Goal: Task Accomplishment & Management: Use online tool/utility

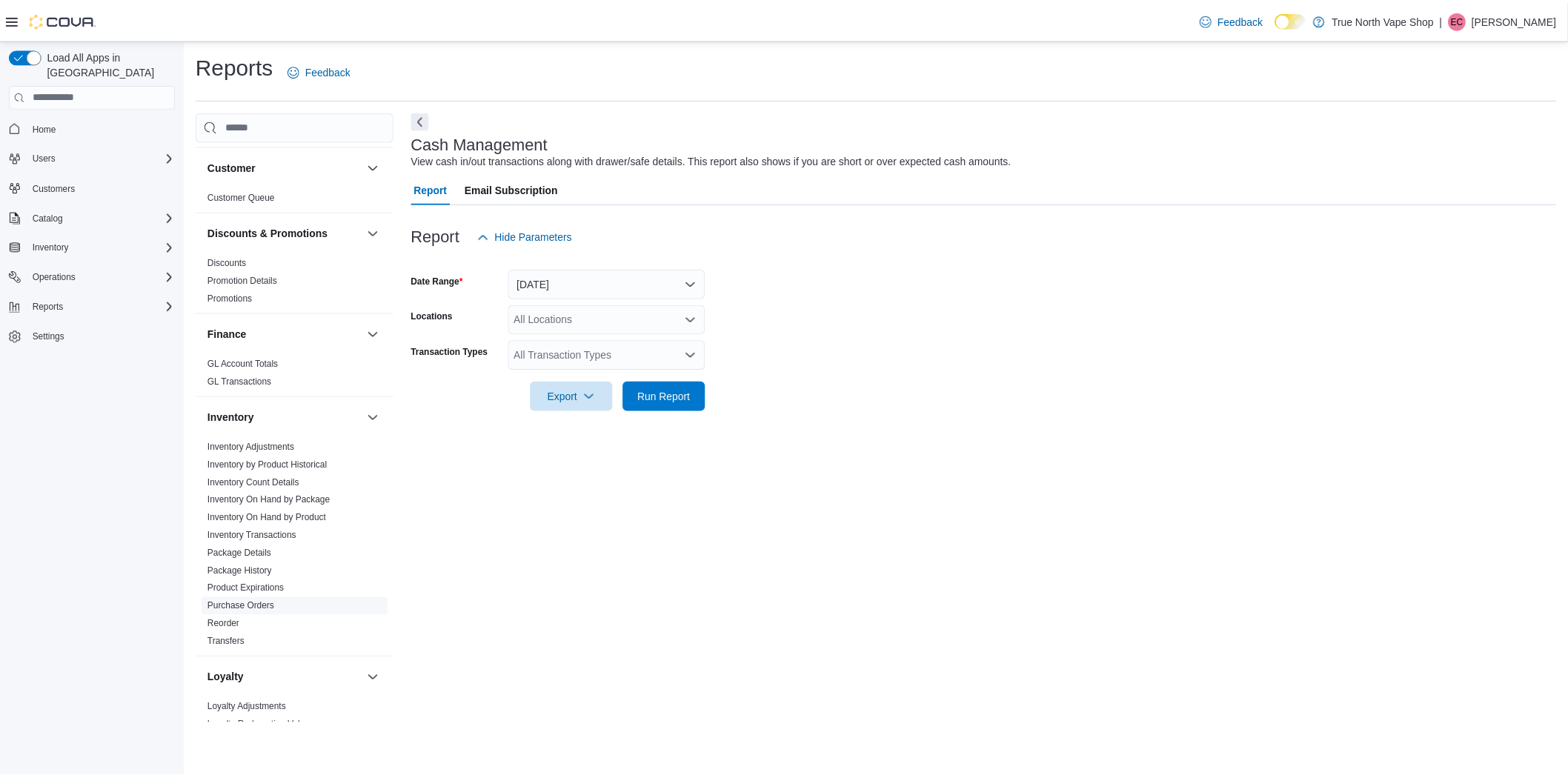
scroll to position [946, 0]
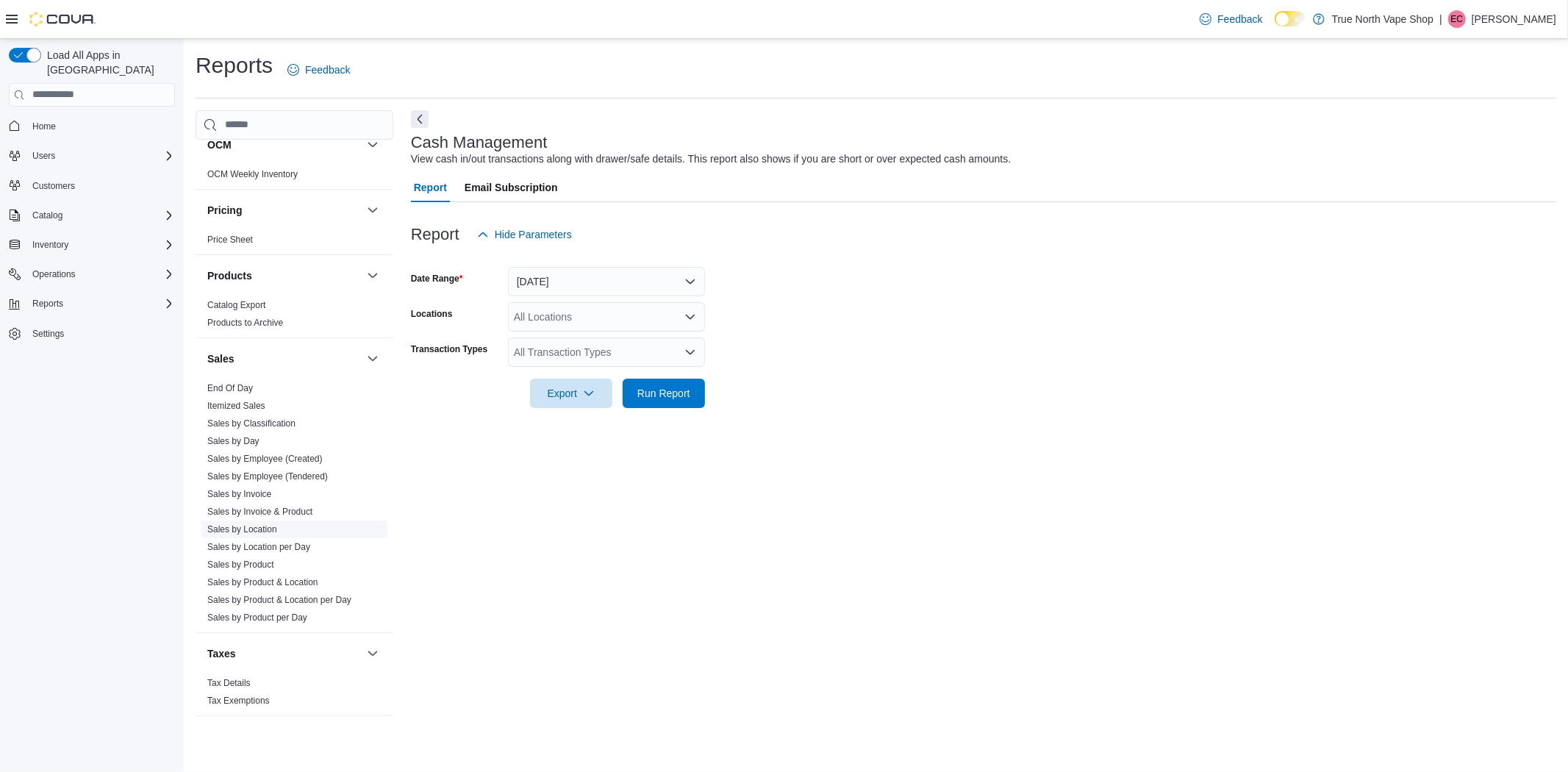
click at [247, 524] on link "Sales by Location" at bounding box center [242, 529] width 70 height 10
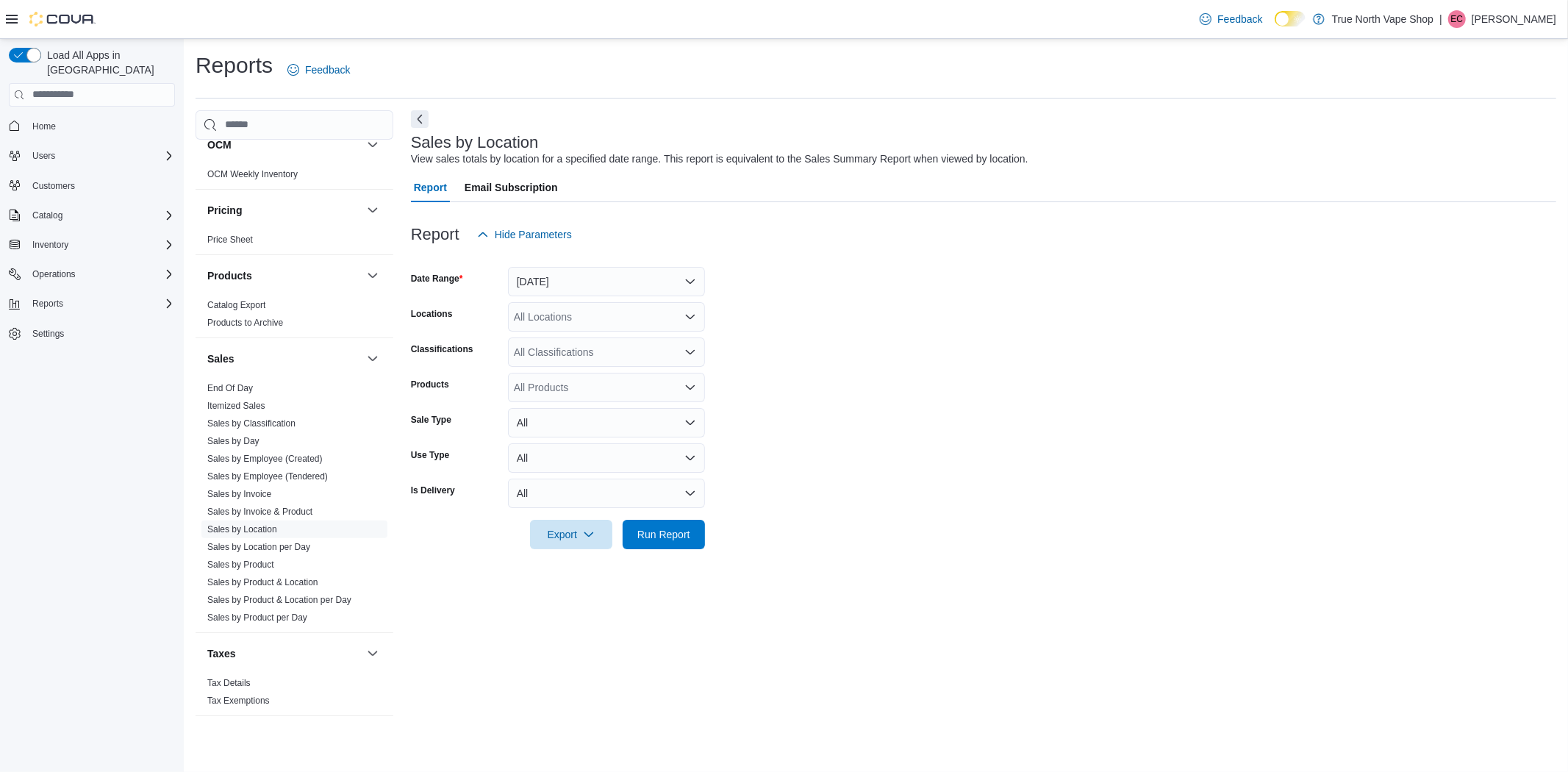
click at [526, 263] on div at bounding box center [983, 258] width 1146 height 17
click at [536, 276] on button "[DATE]" at bounding box center [606, 281] width 197 height 29
click at [591, 371] on span "Yesterday" at bounding box center [615, 369] width 168 height 17
click at [682, 538] on span "Run Report" at bounding box center [664, 533] width 53 height 15
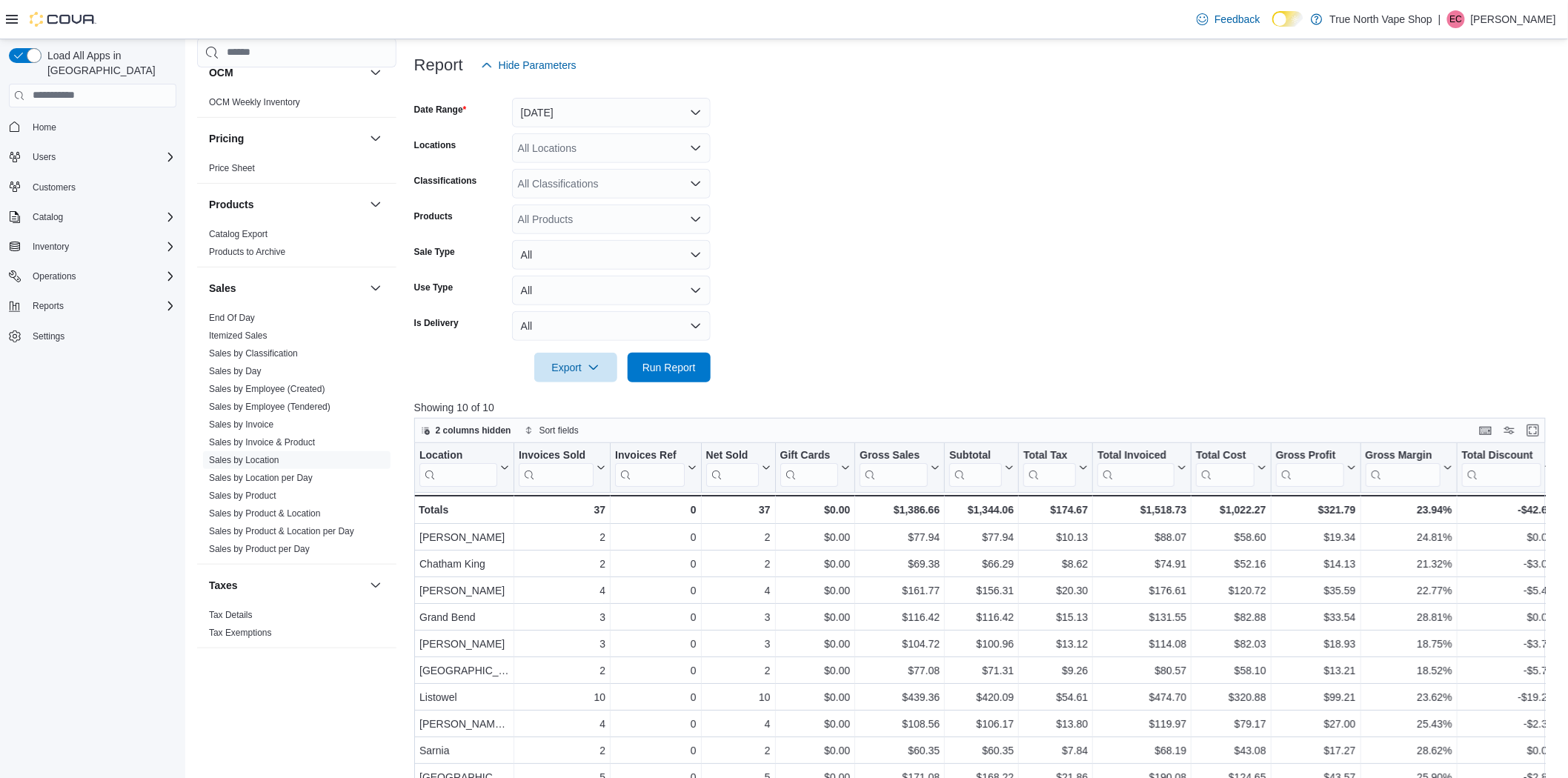
scroll to position [246, 0]
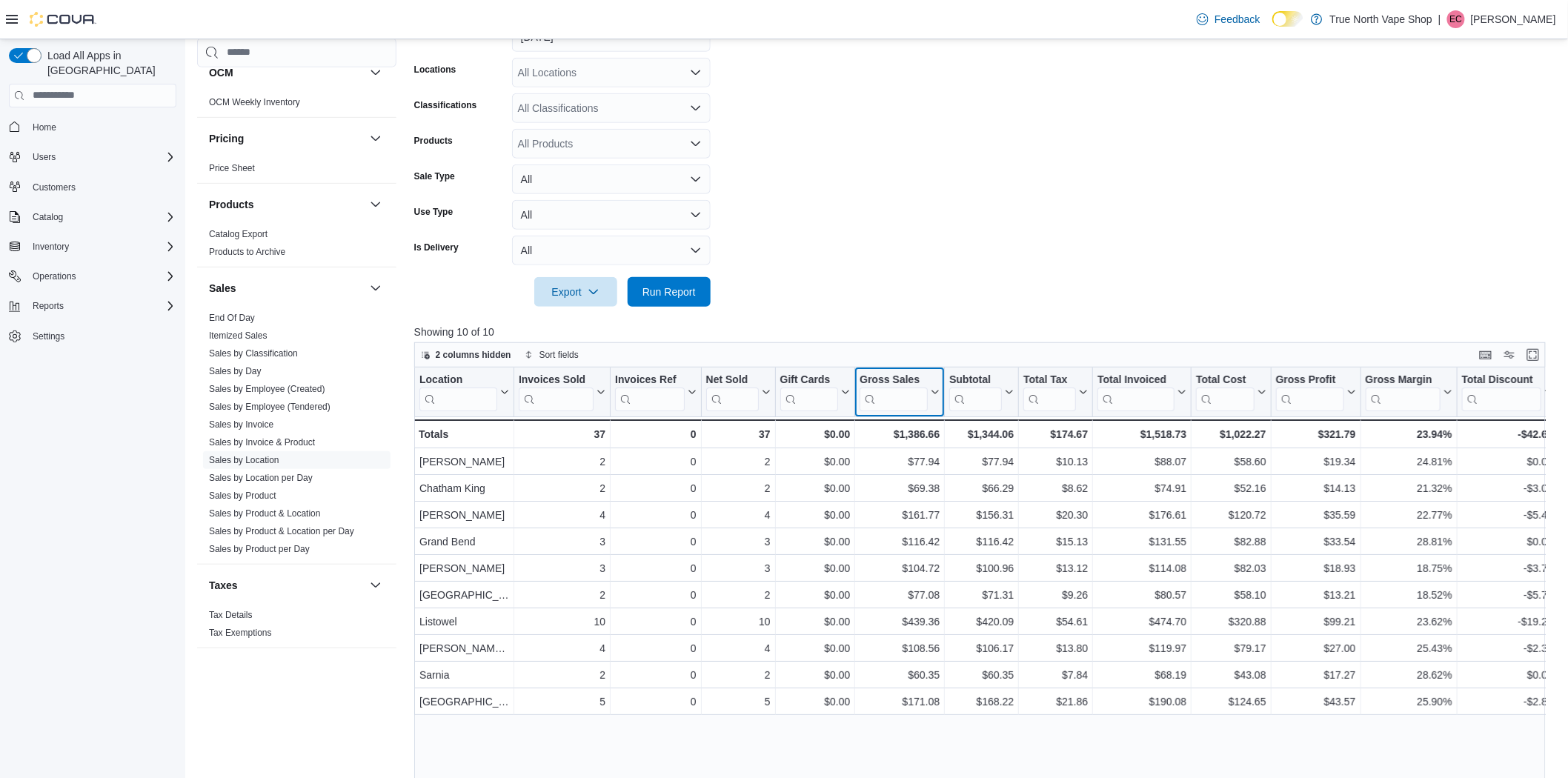
click at [929, 393] on icon at bounding box center [933, 391] width 12 height 9
click at [929, 450] on span "Sort Low-High" at bounding box center [910, 448] width 57 height 12
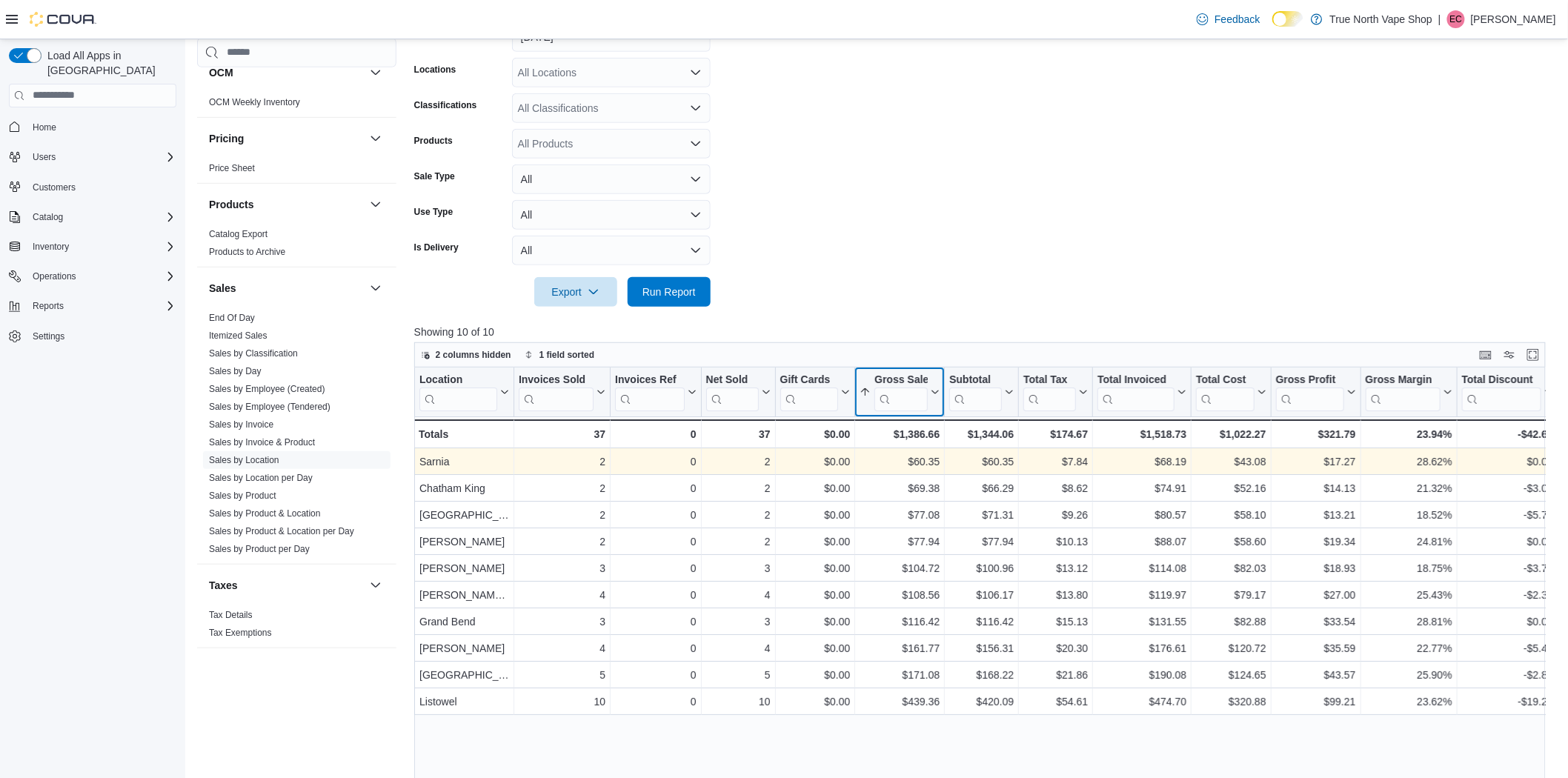
scroll to position [0, 0]
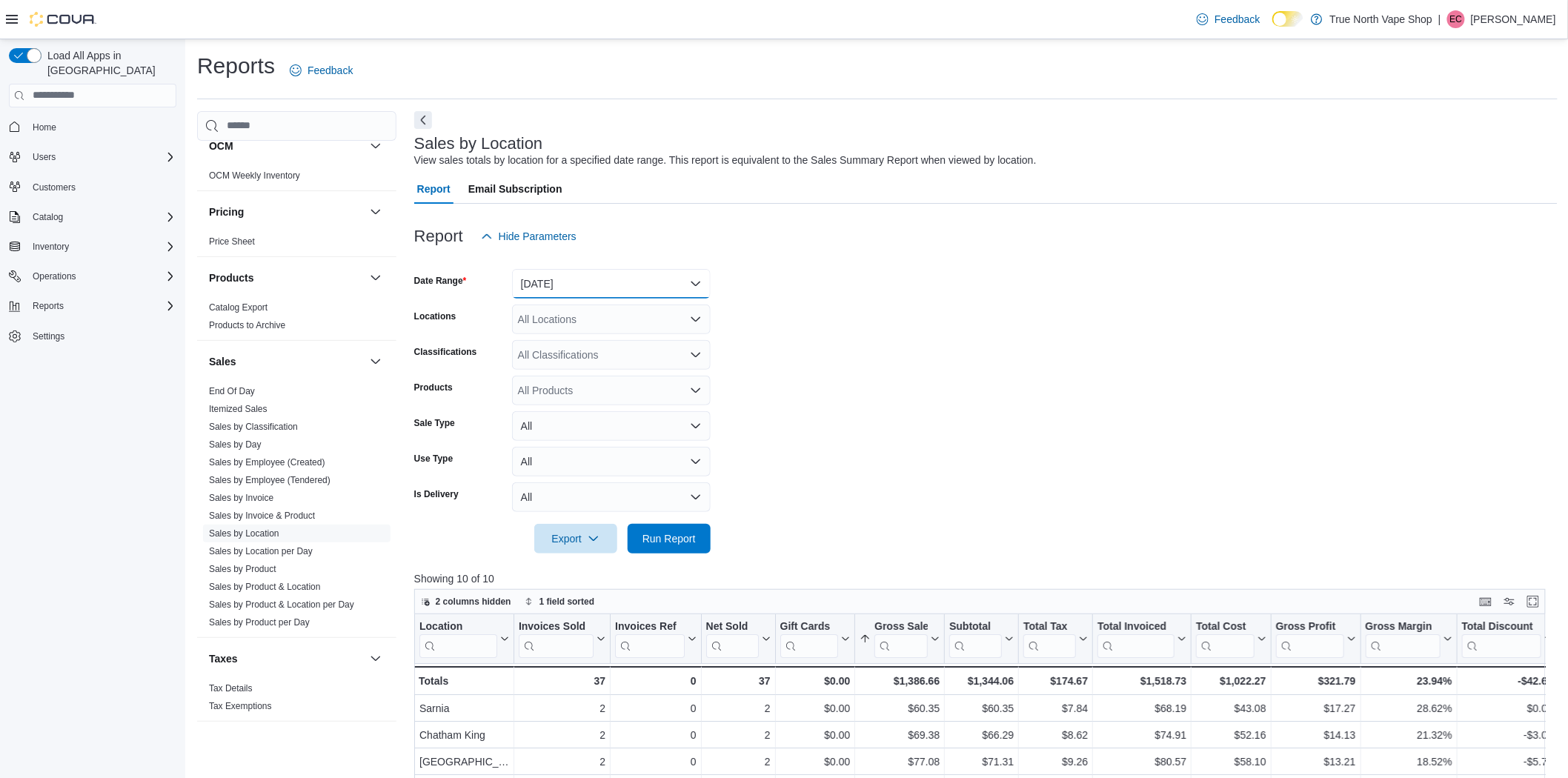
click at [619, 285] on button "Yesterday" at bounding box center [611, 283] width 199 height 29
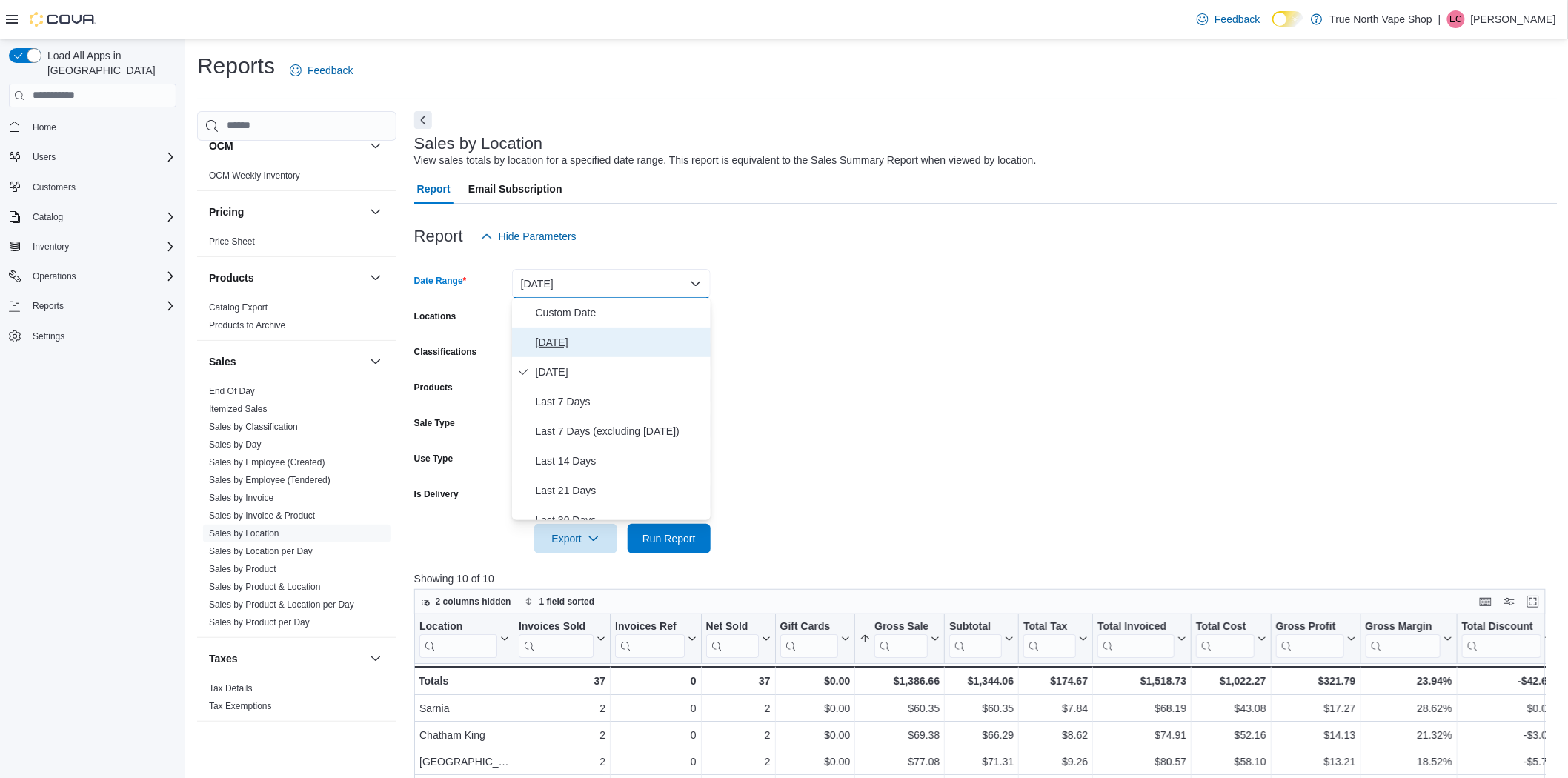
click at [606, 343] on span "Today" at bounding box center [621, 342] width 169 height 18
click at [581, 271] on button "Today" at bounding box center [611, 283] width 199 height 29
click at [580, 311] on span "Custom Date" at bounding box center [621, 312] width 169 height 18
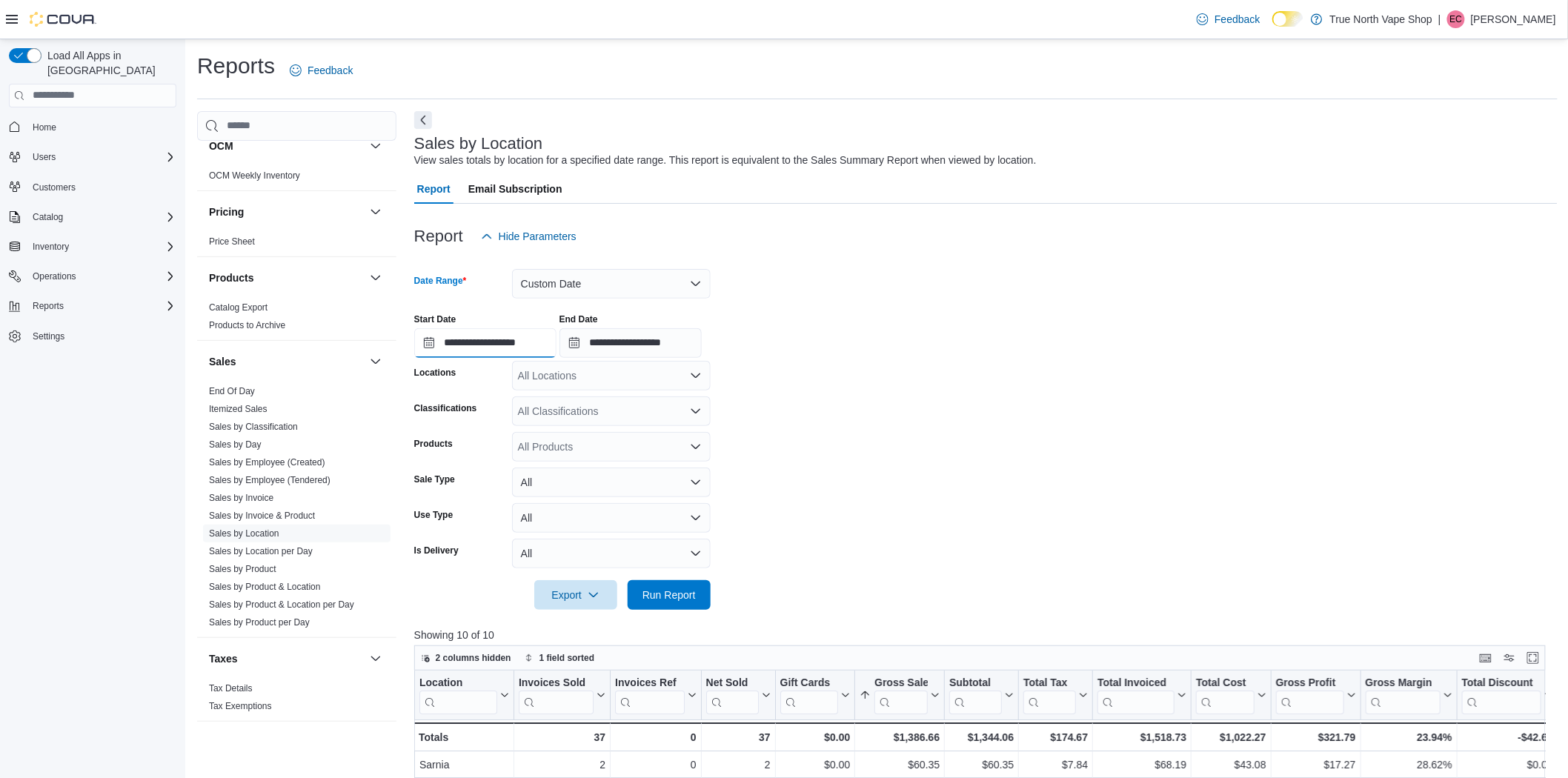
click at [502, 343] on input "**********" at bounding box center [485, 343] width 142 height 29
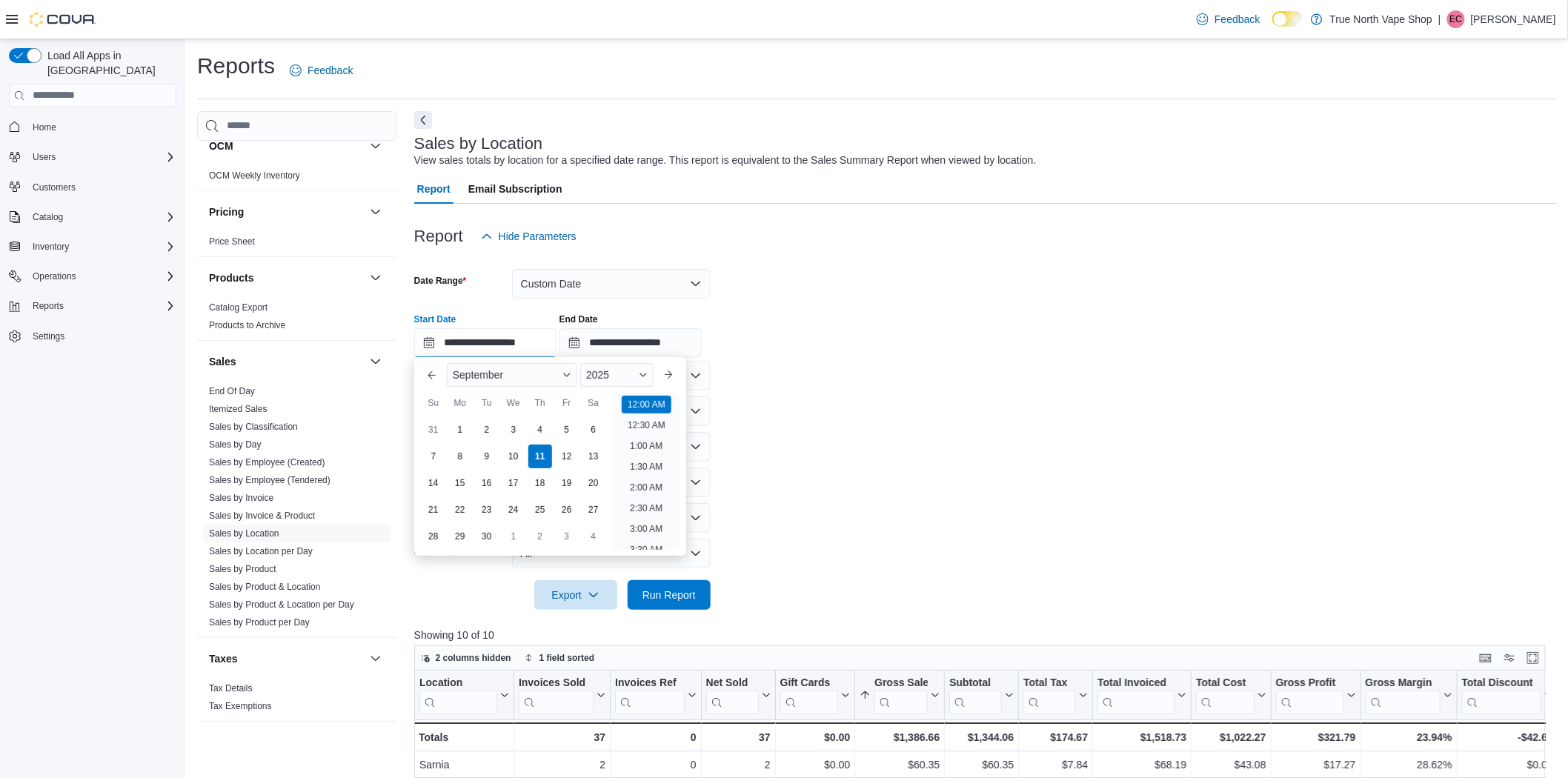
scroll to position [46, 0]
click at [558, 434] on div "5" at bounding box center [566, 430] width 26 height 26
type input "**********"
click at [558, 434] on div "5" at bounding box center [566, 430] width 26 height 26
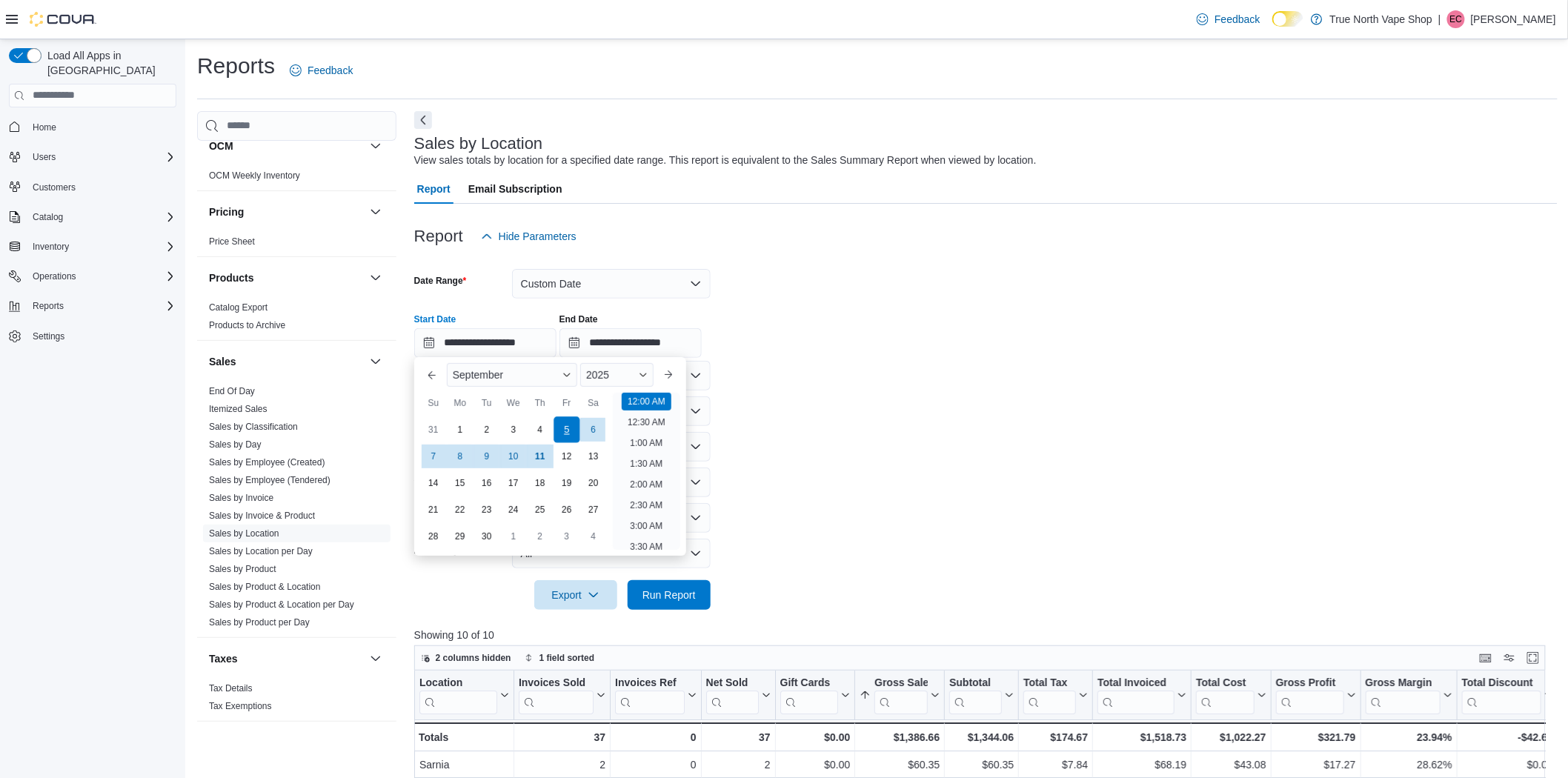
click at [564, 428] on div "5" at bounding box center [566, 430] width 26 height 26
click at [624, 343] on input "**********" at bounding box center [631, 343] width 142 height 29
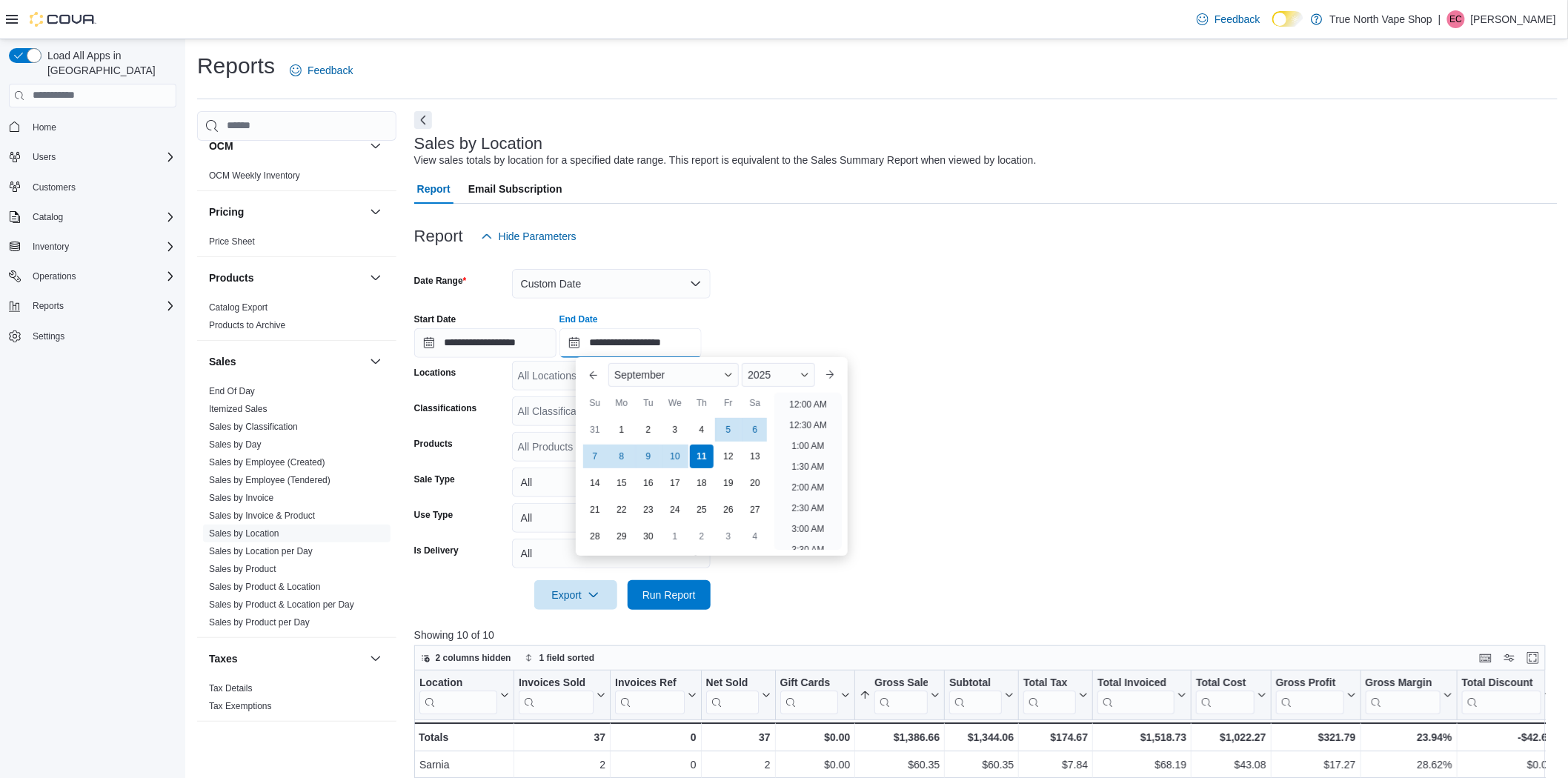
scroll to position [841, 0]
click at [723, 428] on div "5" at bounding box center [728, 430] width 26 height 26
type input "**********"
click at [968, 453] on form "**********" at bounding box center [986, 430] width 1144 height 359
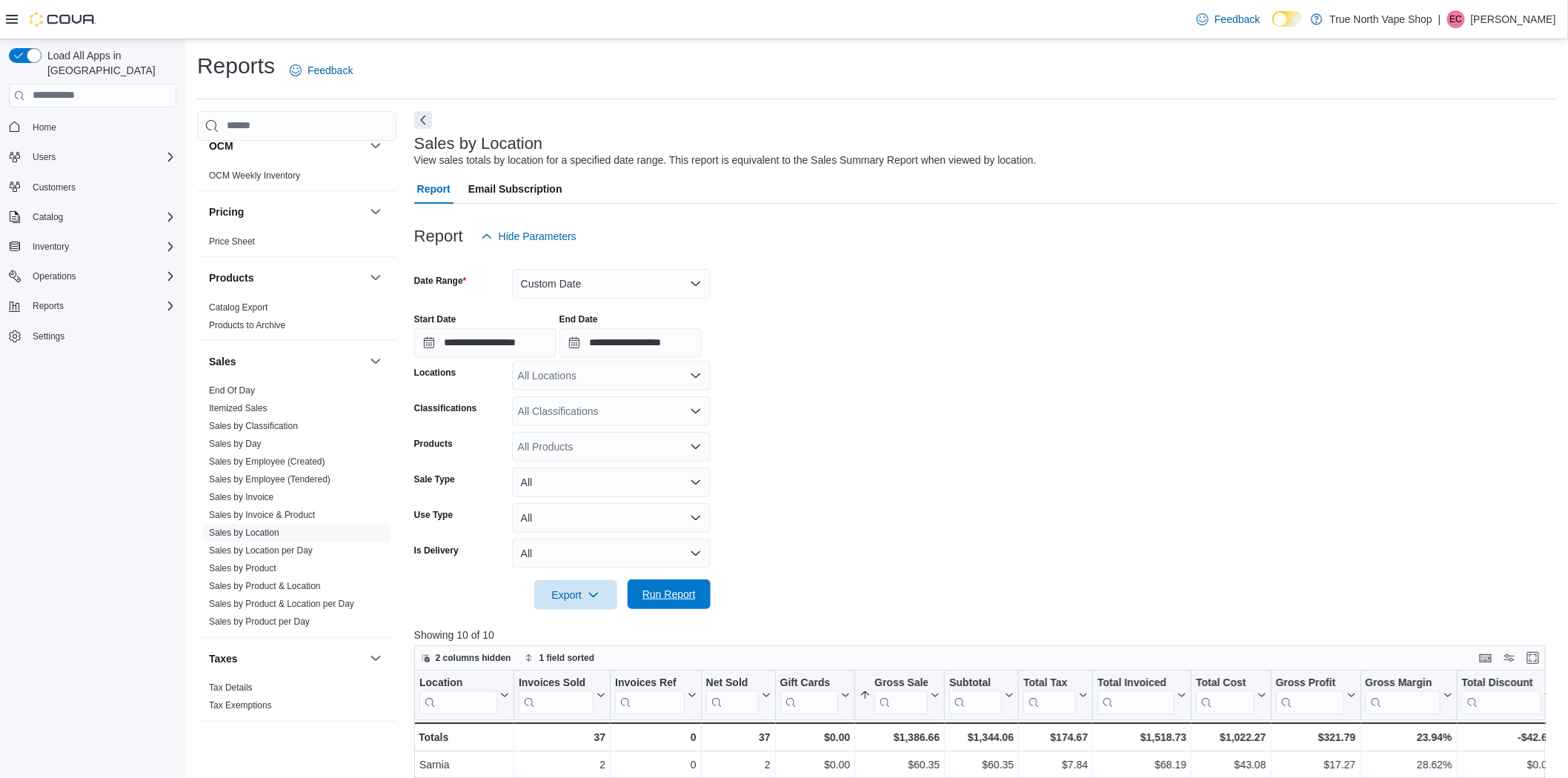
click at [651, 595] on span "Run Report" at bounding box center [669, 594] width 53 height 15
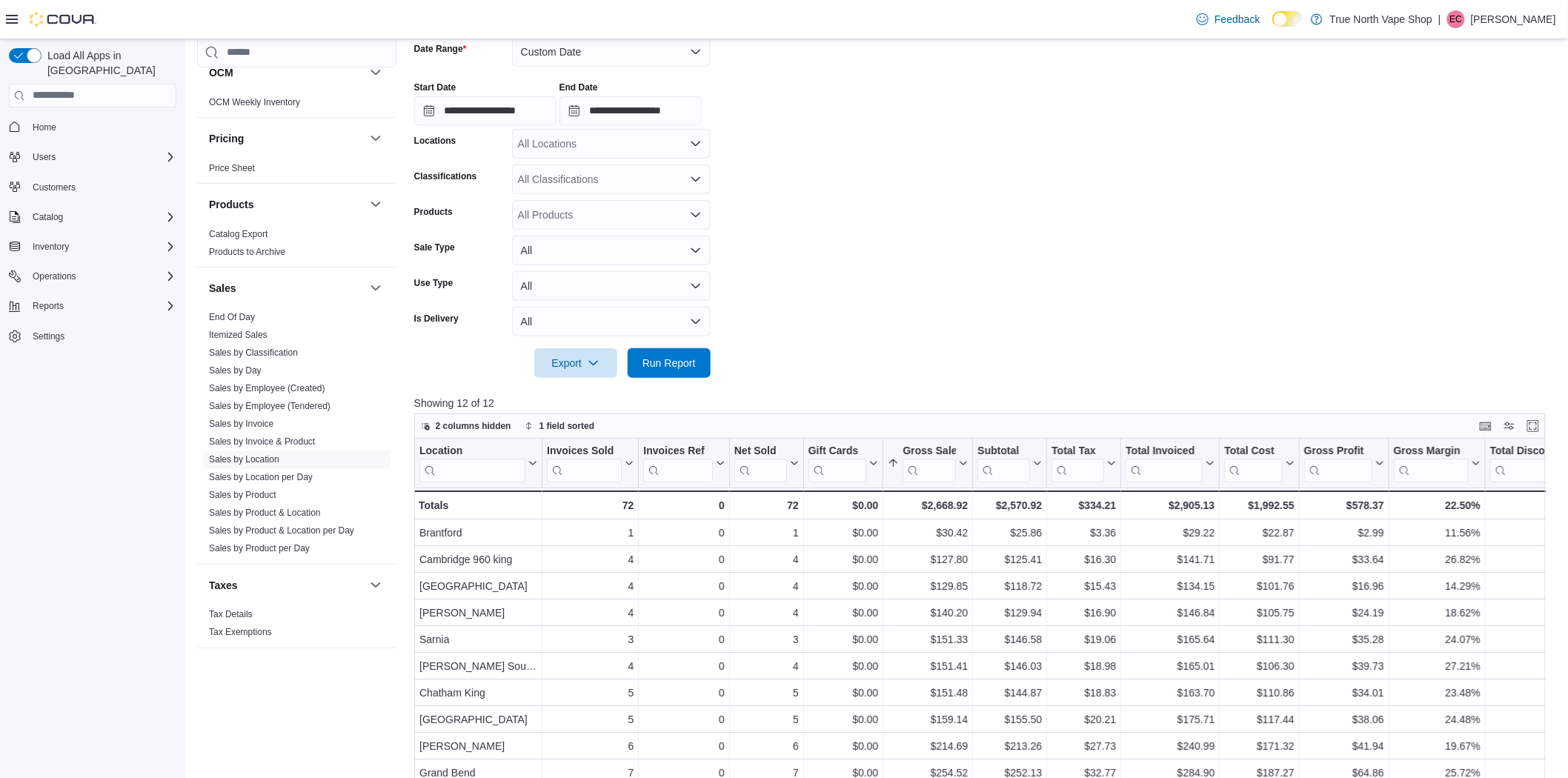
scroll to position [501, 0]
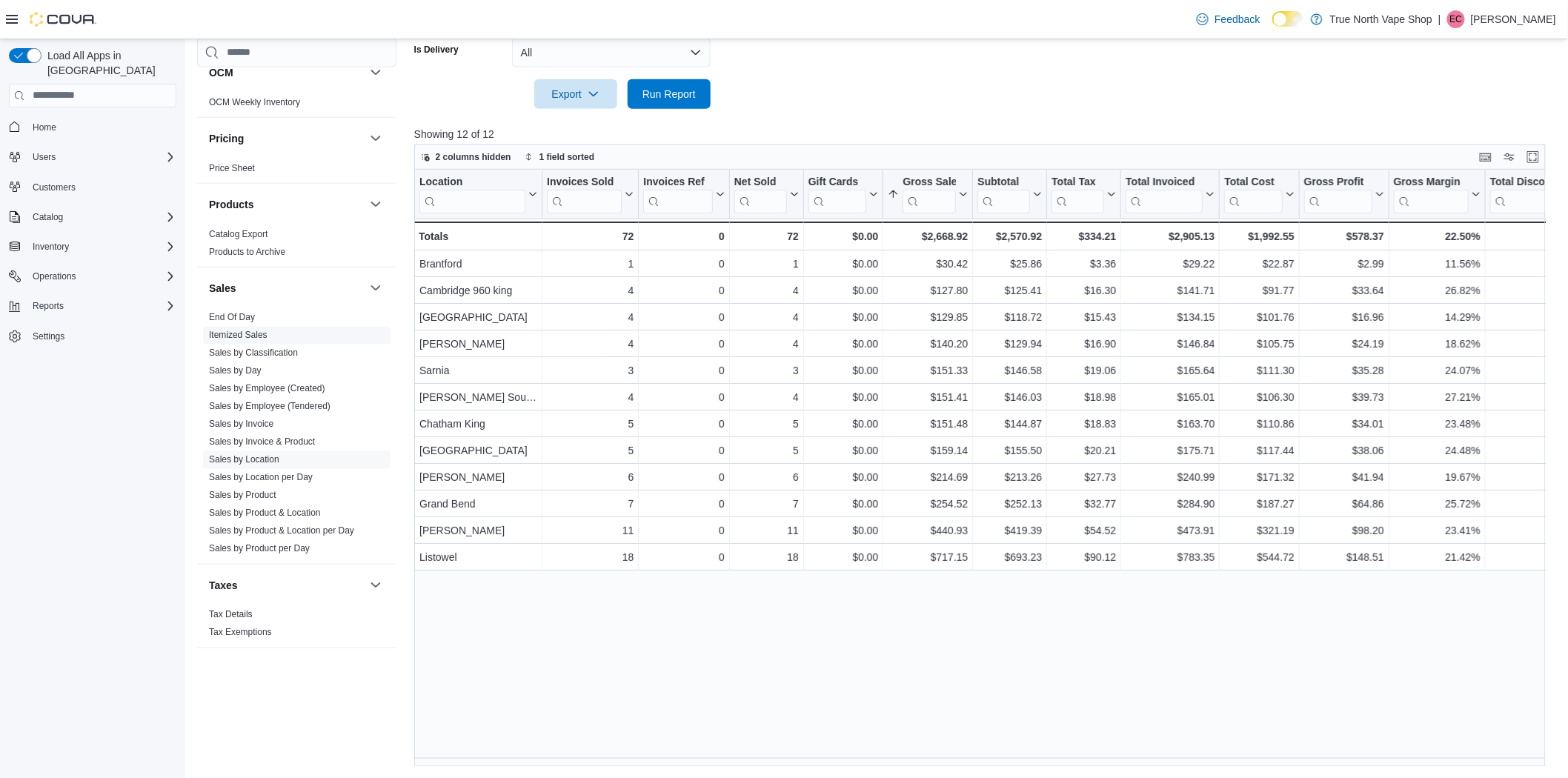
click at [249, 329] on span "Itemized Sales" at bounding box center [297, 335] width 187 height 18
click at [250, 330] on link "Itemized Sales" at bounding box center [238, 335] width 58 height 10
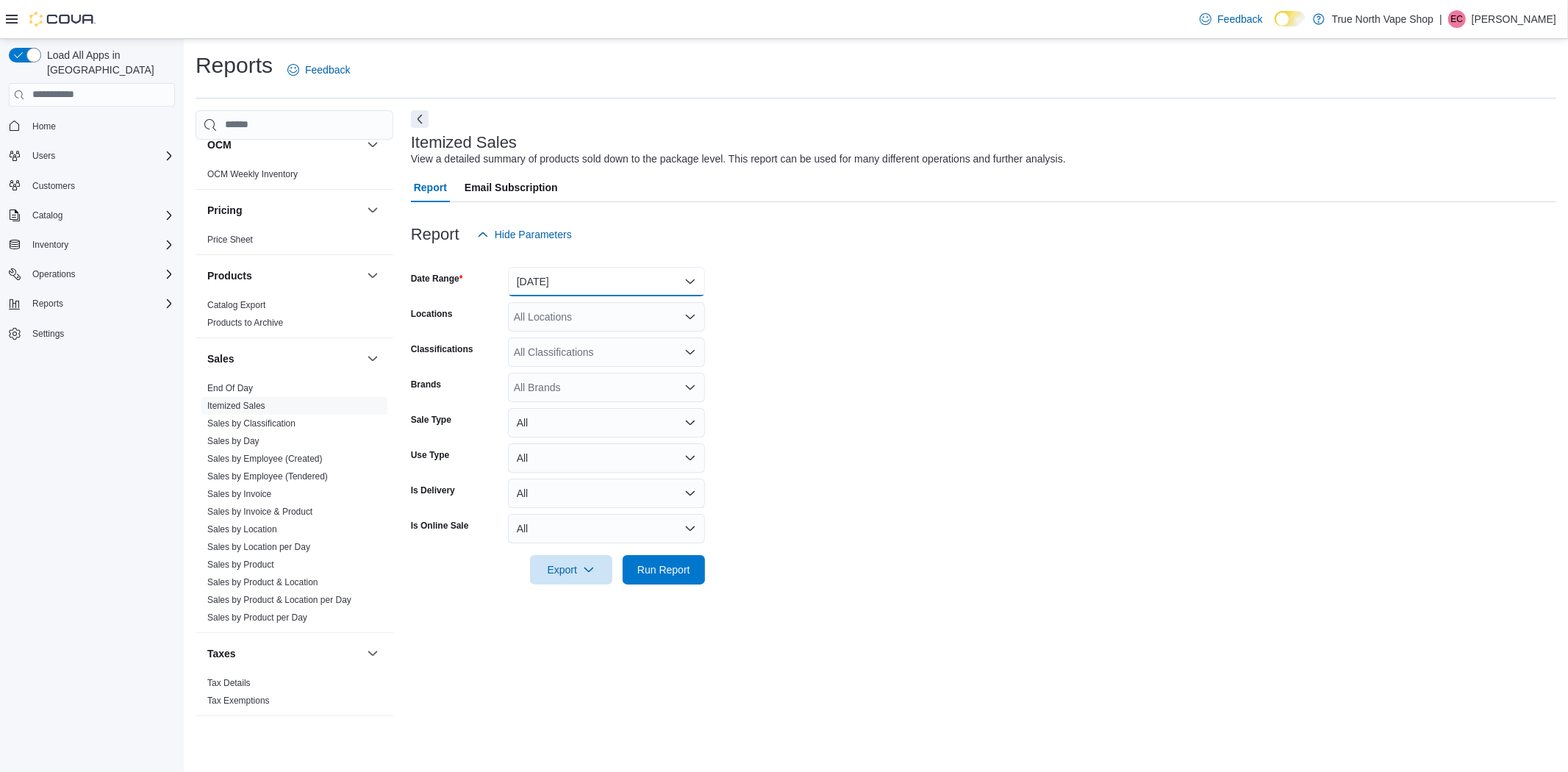
click at [574, 293] on button "Yesterday" at bounding box center [606, 281] width 197 height 29
click at [592, 503] on span "Year To Date" at bounding box center [615, 501] width 168 height 17
click at [547, 573] on span "Export" at bounding box center [571, 569] width 65 height 29
click at [552, 594] on span "Export to Excel" at bounding box center [574, 598] width 66 height 12
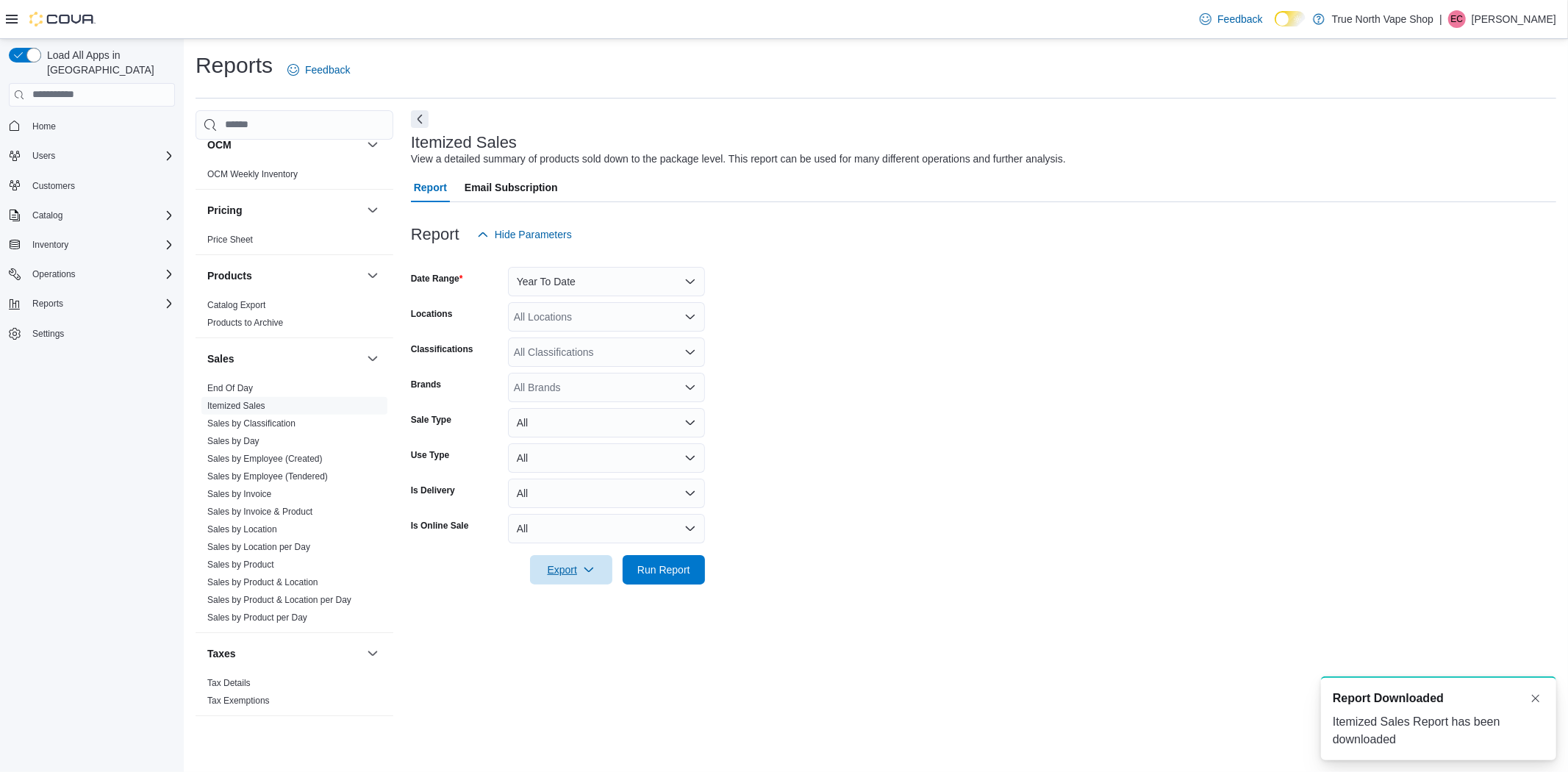
scroll to position [0, 0]
